Goal: Navigation & Orientation: Find specific page/section

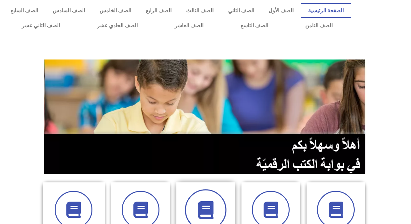
click at [192, 197] on span at bounding box center [206, 210] width 42 height 42
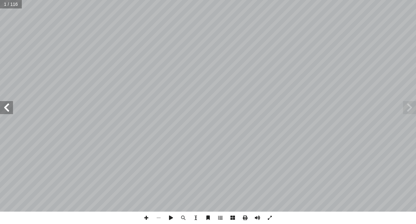
click at [2, 106] on span at bounding box center [6, 107] width 13 height 13
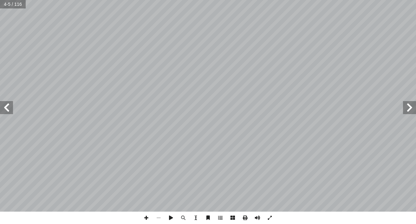
click at [2, 106] on span at bounding box center [6, 107] width 13 height 13
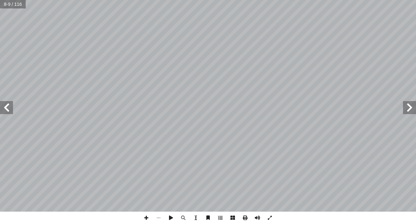
click at [2, 106] on span at bounding box center [6, 107] width 13 height 13
click at [144, 217] on span at bounding box center [146, 218] width 12 height 12
